Goal: Transaction & Acquisition: Purchase product/service

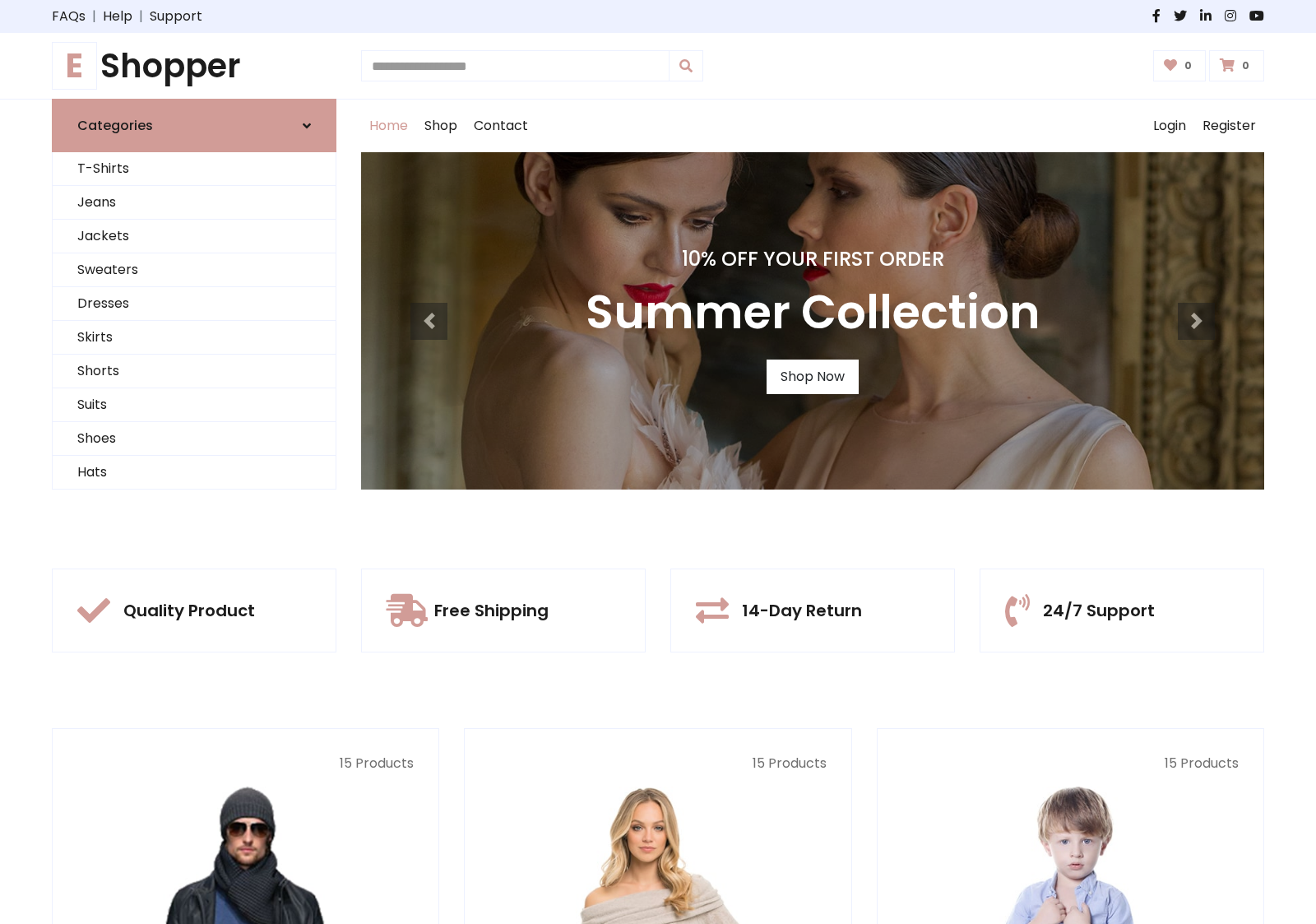
click at [658, 462] on div "10% Off Your First Order Summer Collection Shop Now" at bounding box center [812, 321] width 903 height 338
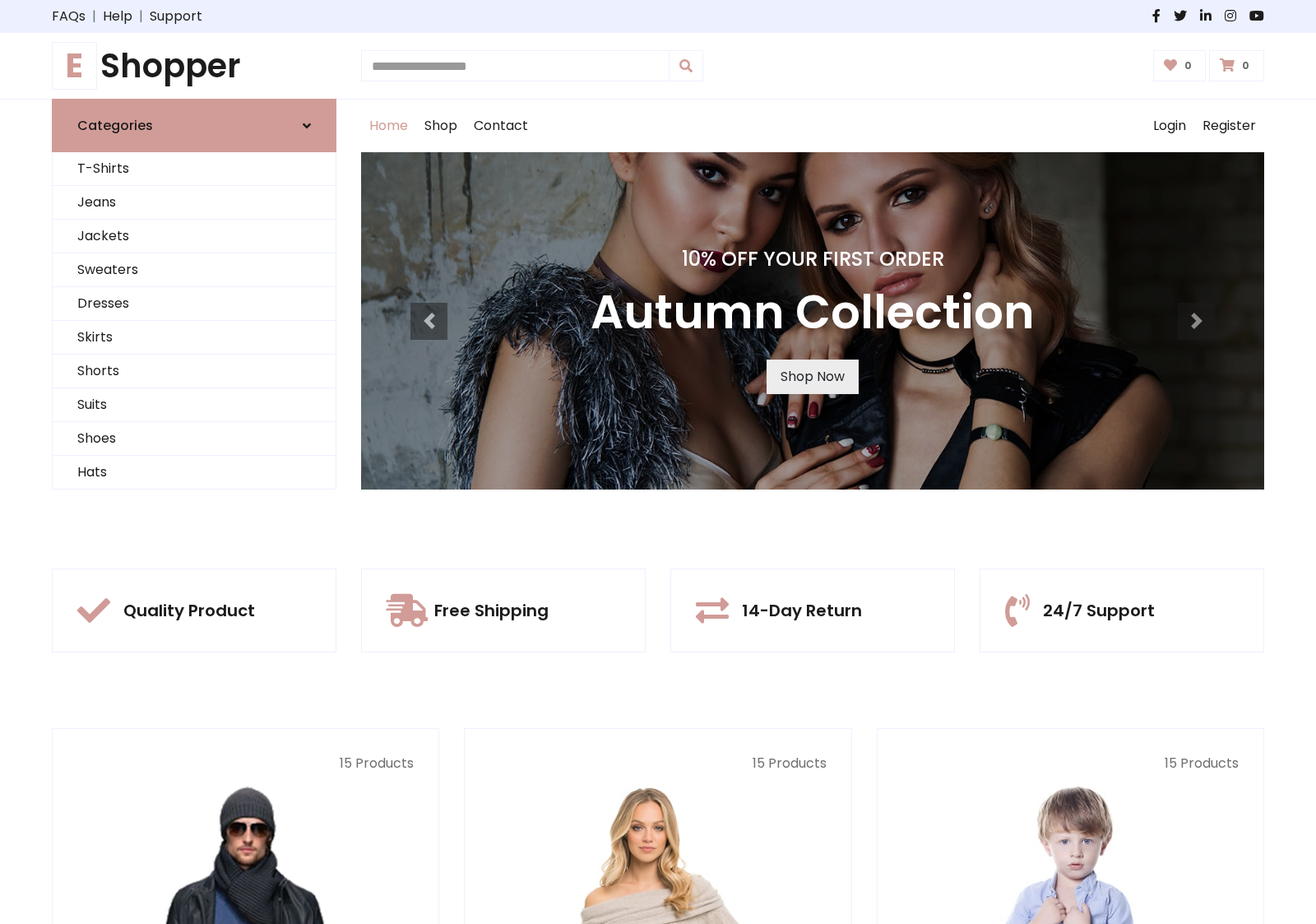
click at [812, 376] on link "Shop Now" at bounding box center [813, 377] width 92 height 34
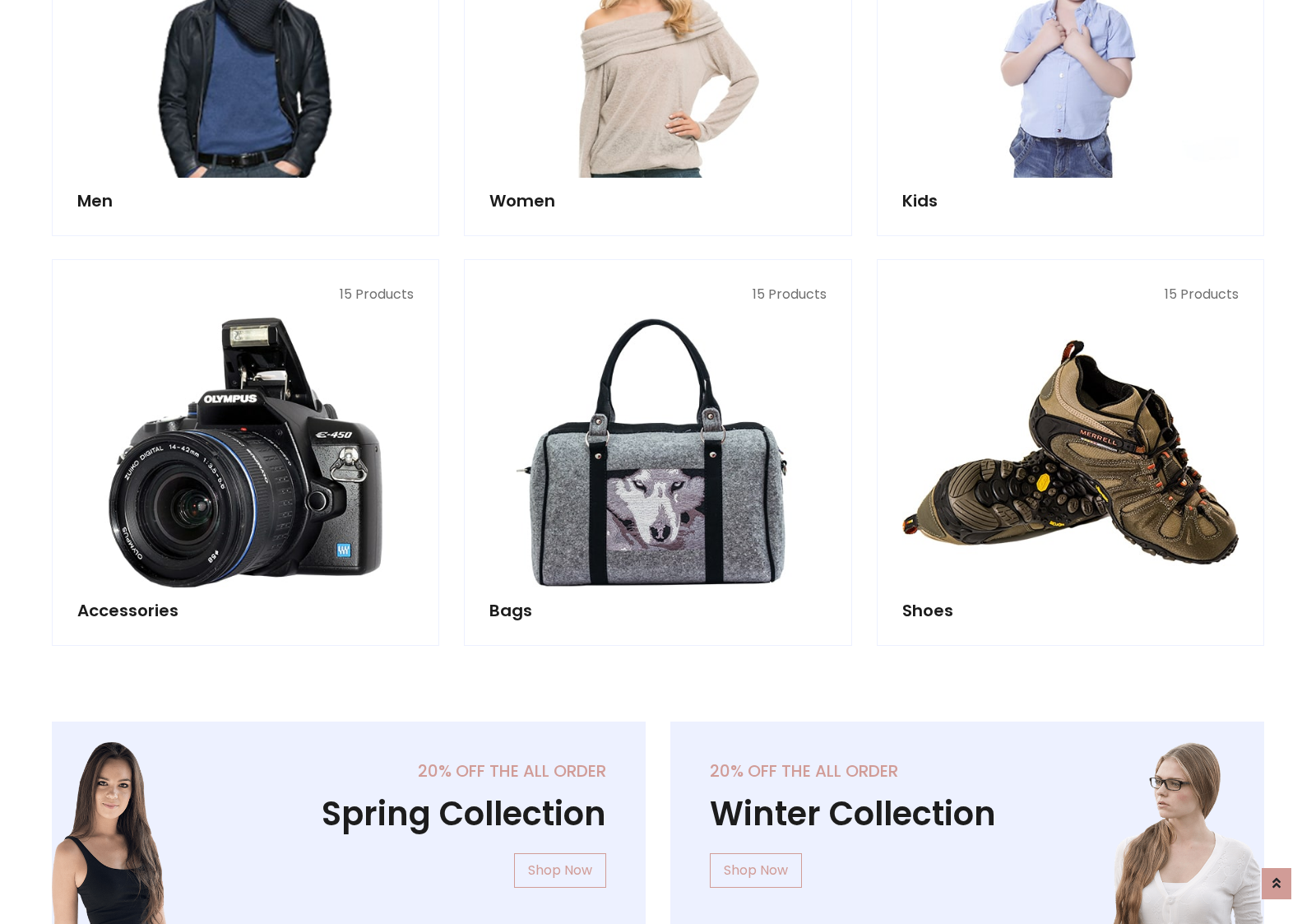
scroll to position [1641, 0]
